Goal: Task Accomplishment & Management: Use online tool/utility

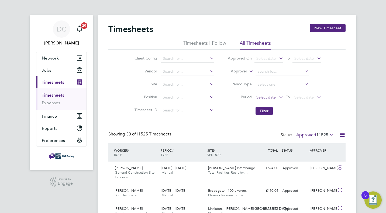
click at [271, 98] on span "Select date" at bounding box center [265, 97] width 19 height 5
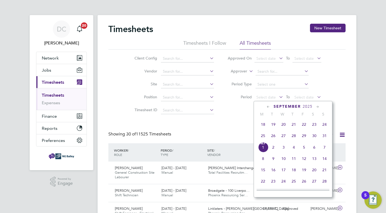
click at [268, 106] on icon at bounding box center [268, 107] width 5 height 6
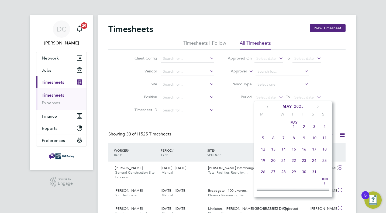
click at [268, 106] on icon at bounding box center [268, 107] width 5 height 6
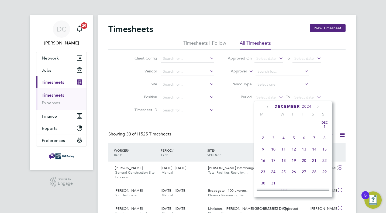
click at [268, 106] on icon at bounding box center [268, 107] width 5 height 6
click at [318, 107] on icon at bounding box center [317, 107] width 5 height 6
click at [267, 107] on icon at bounding box center [268, 107] width 5 height 6
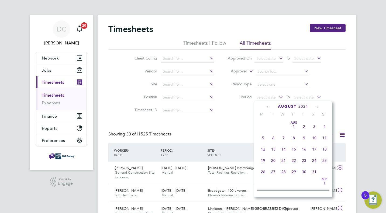
click at [319, 106] on icon at bounding box center [317, 107] width 5 height 6
click at [304, 149] on span "13" at bounding box center [304, 149] width 10 height 10
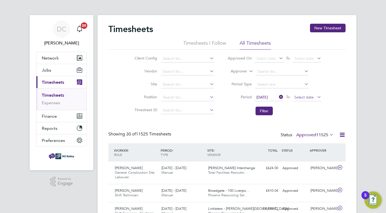
click at [300, 101] on span "Select date" at bounding box center [306, 97] width 29 height 7
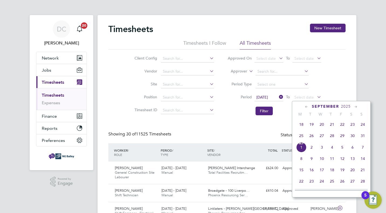
click at [306, 108] on icon at bounding box center [306, 107] width 5 height 6
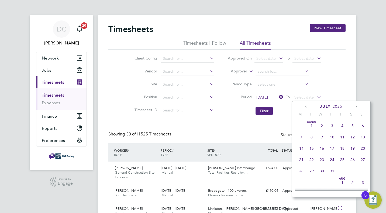
click at [306, 108] on icon at bounding box center [306, 107] width 5 height 6
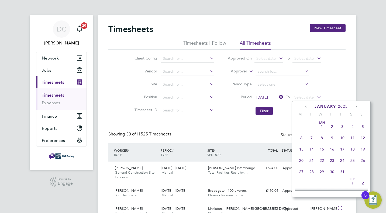
click at [306, 108] on icon at bounding box center [306, 107] width 5 height 6
click at [344, 162] on span "20" at bounding box center [342, 160] width 10 height 10
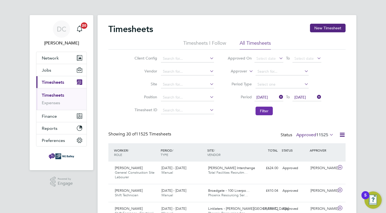
click at [262, 113] on button "Filter" at bounding box center [263, 111] width 17 height 9
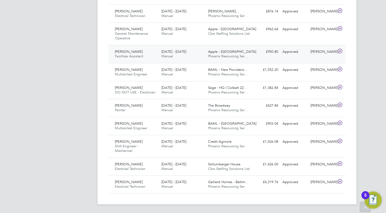
click at [303, 56] on div "[PERSON_NAME] Facilities Assistant [DATE] - [DATE] [DATE] - [DATE] Manual Apple…" at bounding box center [226, 54] width 237 height 18
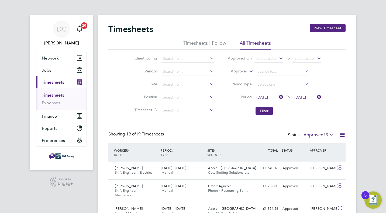
click at [278, 96] on icon at bounding box center [278, 97] width 0 height 8
click at [272, 98] on span "Select date" at bounding box center [265, 97] width 19 height 5
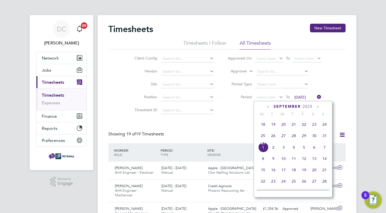
click at [269, 109] on icon at bounding box center [268, 107] width 5 height 6
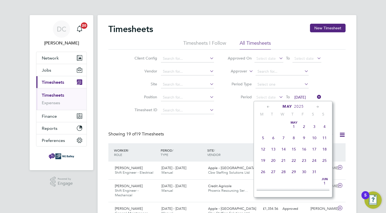
click at [269, 109] on icon at bounding box center [268, 107] width 5 height 6
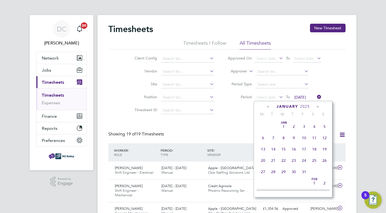
click at [269, 109] on icon at bounding box center [268, 107] width 5 height 6
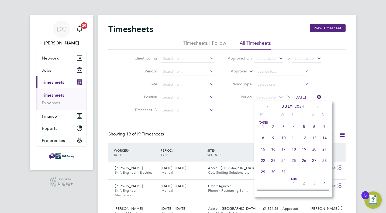
click at [317, 108] on icon at bounding box center [317, 107] width 5 height 6
click at [296, 126] on span "[DATE]" at bounding box center [294, 126] width 10 height 10
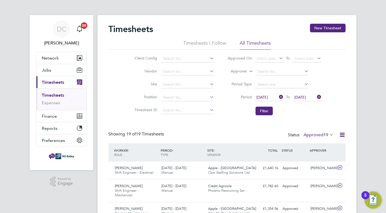
click at [306, 96] on span "[DATE]" at bounding box center [300, 97] width 12 height 5
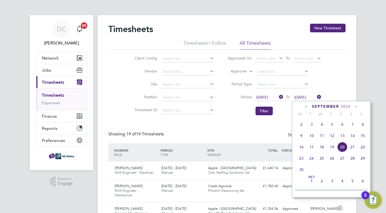
click at [307, 105] on icon at bounding box center [306, 107] width 5 height 6
click at [357, 108] on icon at bounding box center [355, 107] width 5 height 6
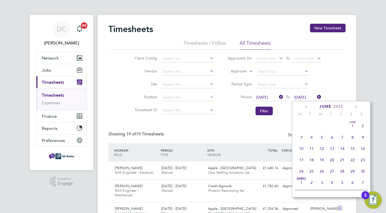
click at [357, 108] on icon at bounding box center [355, 107] width 5 height 6
click at [341, 150] on span "16" at bounding box center [342, 147] width 10 height 10
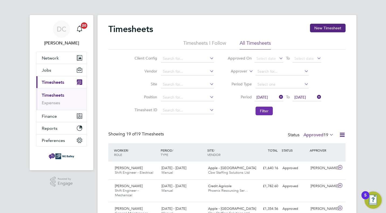
click at [260, 111] on button "Filter" at bounding box center [263, 111] width 17 height 9
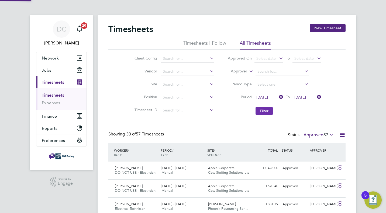
scroll to position [13, 47]
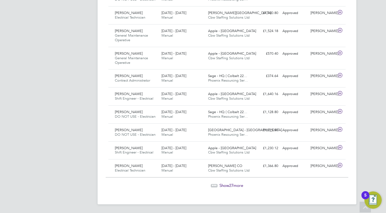
click at [223, 185] on span "Show 27 more" at bounding box center [231, 185] width 24 height 5
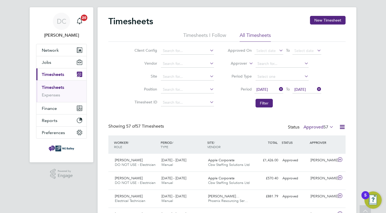
scroll to position [0, 0]
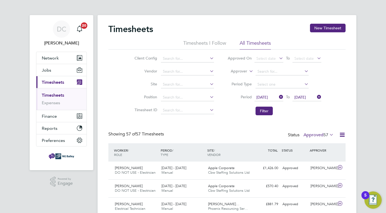
click at [278, 98] on icon at bounding box center [278, 97] width 0 height 8
click at [316, 98] on icon at bounding box center [316, 97] width 0 height 8
click at [276, 98] on span "Select date" at bounding box center [268, 97] width 29 height 7
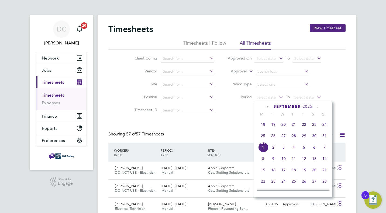
click at [270, 106] on icon at bounding box center [268, 107] width 5 height 6
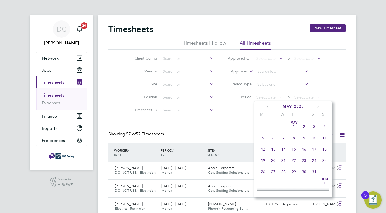
click at [270, 106] on icon at bounding box center [268, 107] width 5 height 6
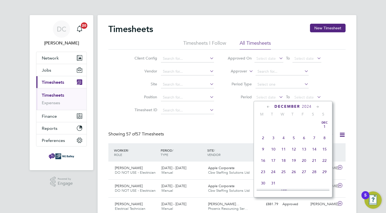
click at [270, 106] on icon at bounding box center [268, 107] width 5 height 6
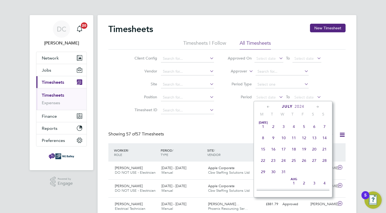
click at [269, 107] on icon at bounding box center [268, 107] width 5 height 6
click at [269, 108] on icon at bounding box center [268, 107] width 5 height 6
click at [316, 107] on icon at bounding box center [317, 107] width 5 height 6
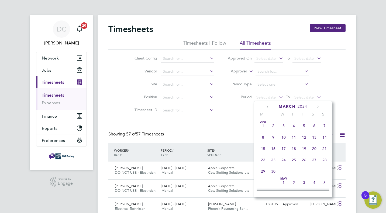
click at [316, 107] on icon at bounding box center [317, 107] width 5 height 6
click at [262, 173] on span "24" at bounding box center [263, 170] width 10 height 10
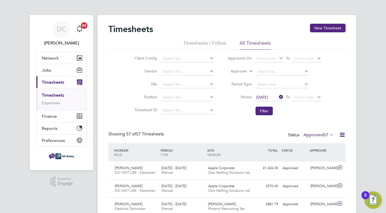
click at [268, 95] on span "[DATE]" at bounding box center [262, 97] width 12 height 5
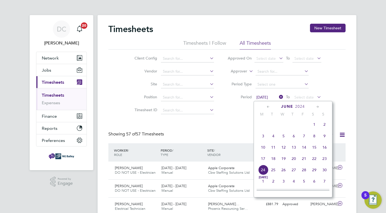
scroll to position [196, 0]
click at [318, 107] on icon at bounding box center [317, 107] width 5 height 6
click at [262, 163] on span "22" at bounding box center [263, 158] width 10 height 10
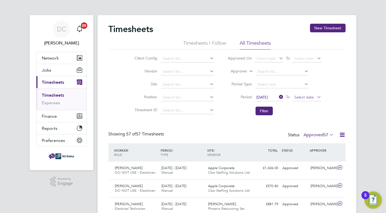
click at [310, 99] on span "Select date" at bounding box center [303, 97] width 19 height 5
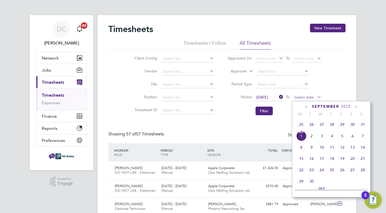
scroll to position [161, 0]
click at [303, 106] on div "[DATE]" at bounding box center [331, 106] width 73 height 5
click at [304, 106] on icon at bounding box center [306, 107] width 5 height 6
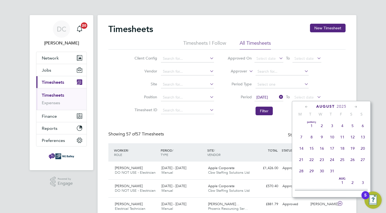
click at [304, 106] on icon at bounding box center [306, 107] width 5 height 6
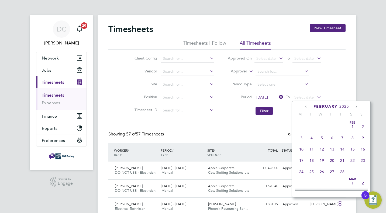
click at [304, 106] on icon at bounding box center [306, 107] width 5 height 6
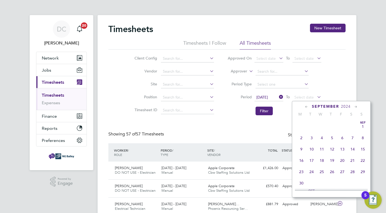
click at [304, 106] on icon at bounding box center [306, 107] width 5 height 6
click at [358, 108] on icon at bounding box center [355, 107] width 5 height 6
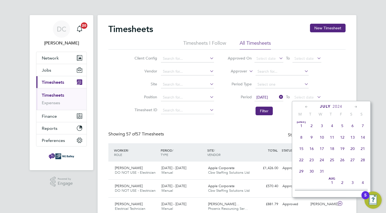
click at [344, 161] on span "26" at bounding box center [342, 160] width 10 height 10
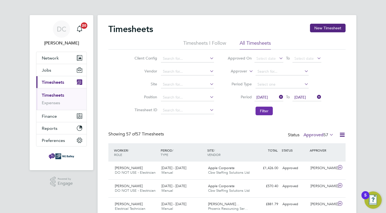
click at [268, 111] on button "Filter" at bounding box center [263, 111] width 17 height 9
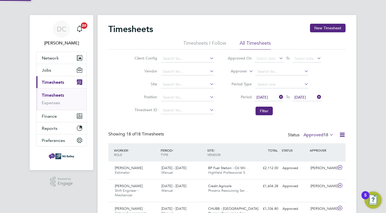
scroll to position [18, 47]
